Goal: Information Seeking & Learning: Learn about a topic

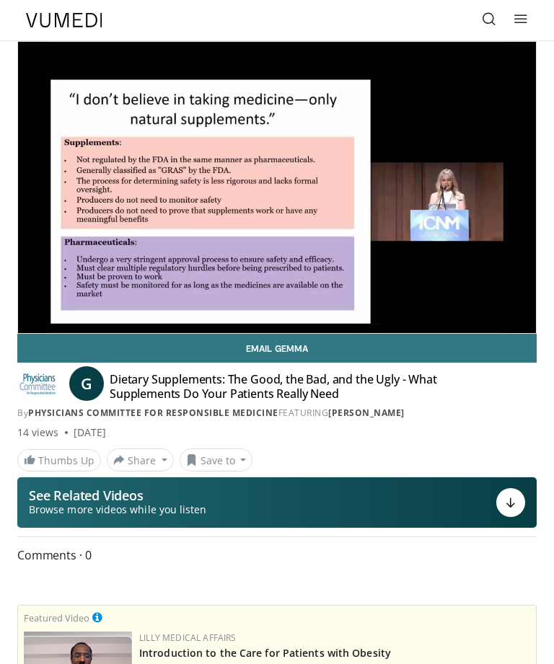
click at [59, 324] on div "10 seconds Tap to unmute" at bounding box center [277, 187] width 518 height 291
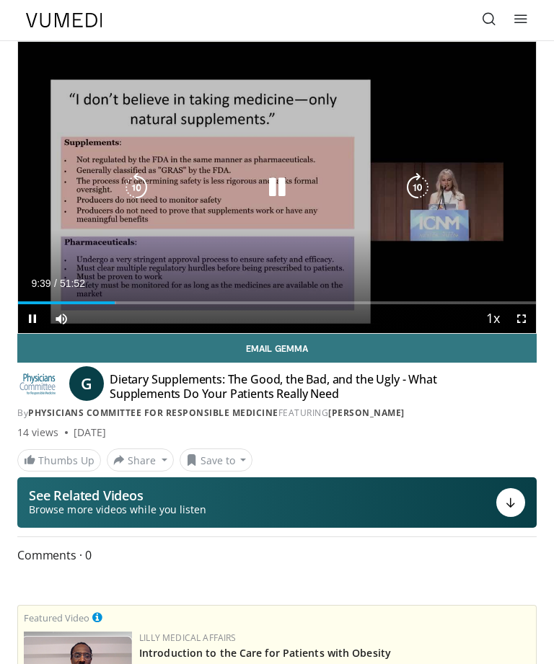
click at [281, 182] on icon "Video Player" at bounding box center [277, 187] width 29 height 29
click at [394, 146] on div "10 seconds Tap to unmute" at bounding box center [277, 187] width 518 height 291
click at [276, 189] on icon "Video Player" at bounding box center [277, 187] width 29 height 29
click at [313, 204] on div "10 seconds Tap to unmute" at bounding box center [277, 187] width 518 height 291
click at [277, 188] on icon "Video Player" at bounding box center [277, 187] width 29 height 29
